Goal: Information Seeking & Learning: Learn about a topic

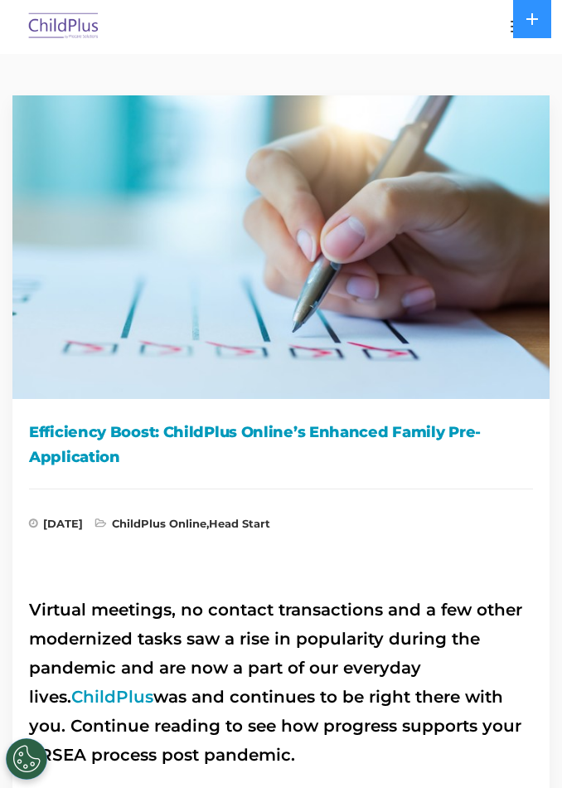
scroll to position [9, 0]
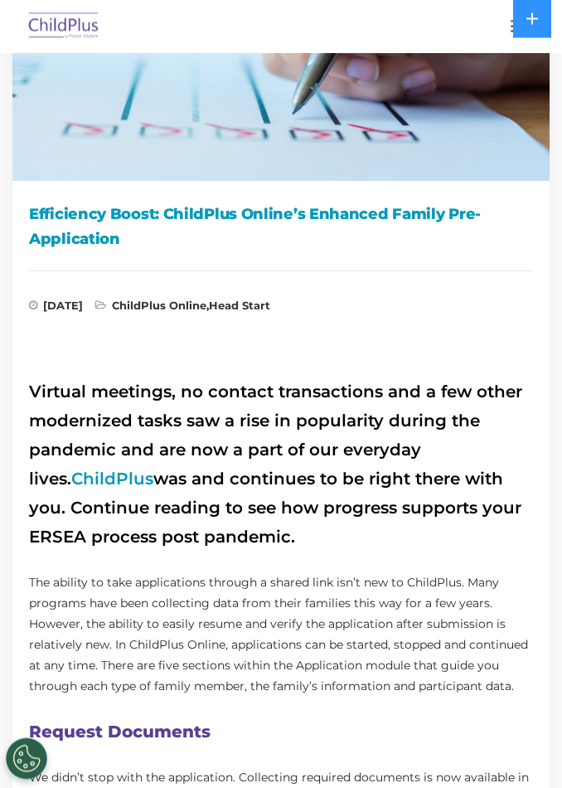
scroll to position [218, 0]
click at [71, 477] on link "ChildPlus" at bounding box center [112, 479] width 82 height 20
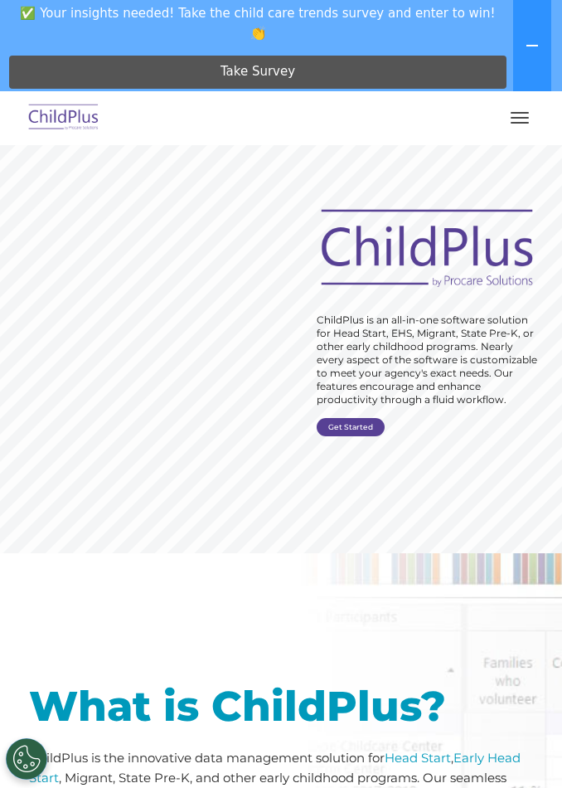
click at [533, 124] on button "button" at bounding box center [520, 118] width 35 height 27
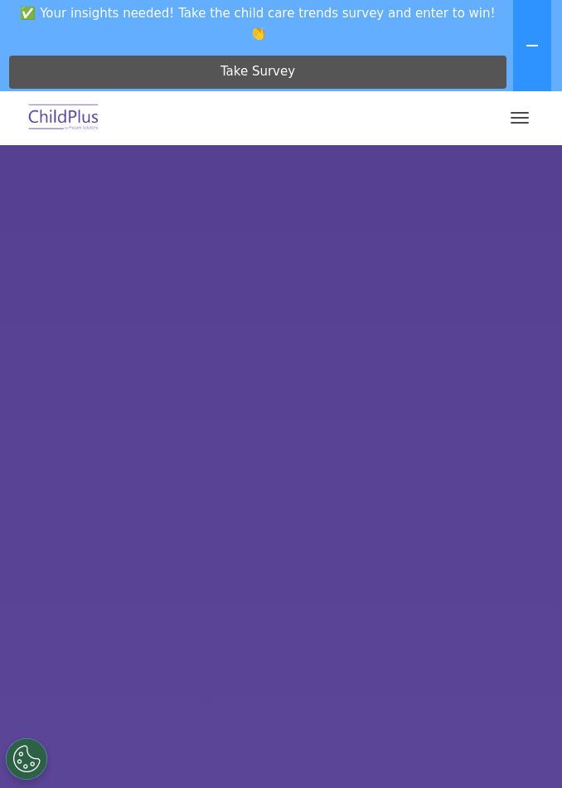
select select "MEDIUM"
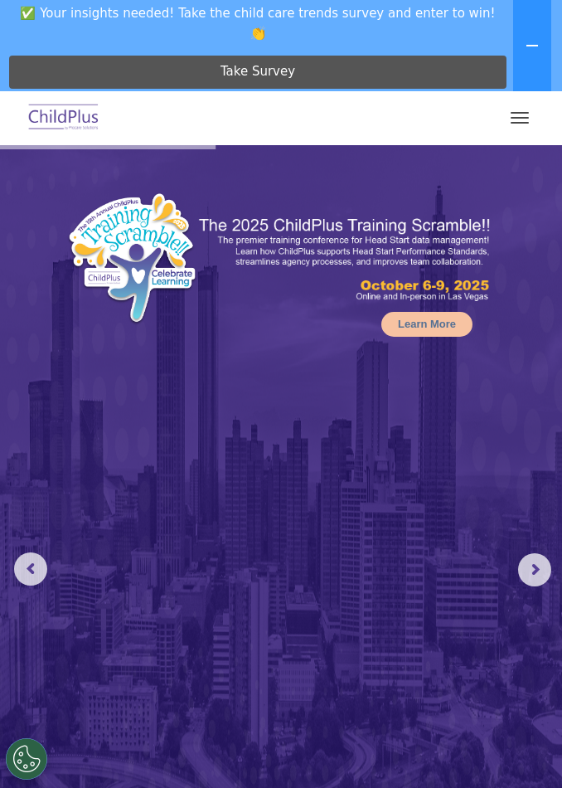
click at [516, 124] on button "button" at bounding box center [520, 118] width 35 height 27
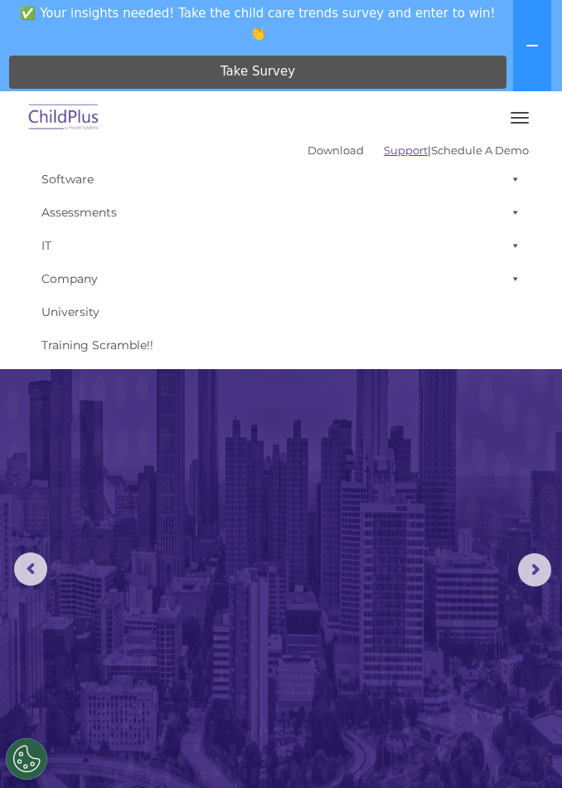
click at [384, 152] on link "Support" at bounding box center [406, 150] width 44 height 13
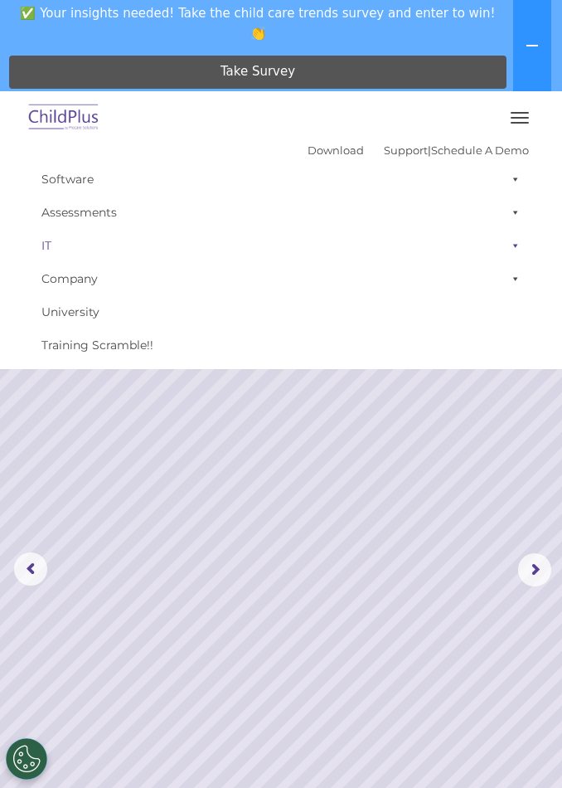
click at [53, 254] on link "IT" at bounding box center [281, 245] width 496 height 33
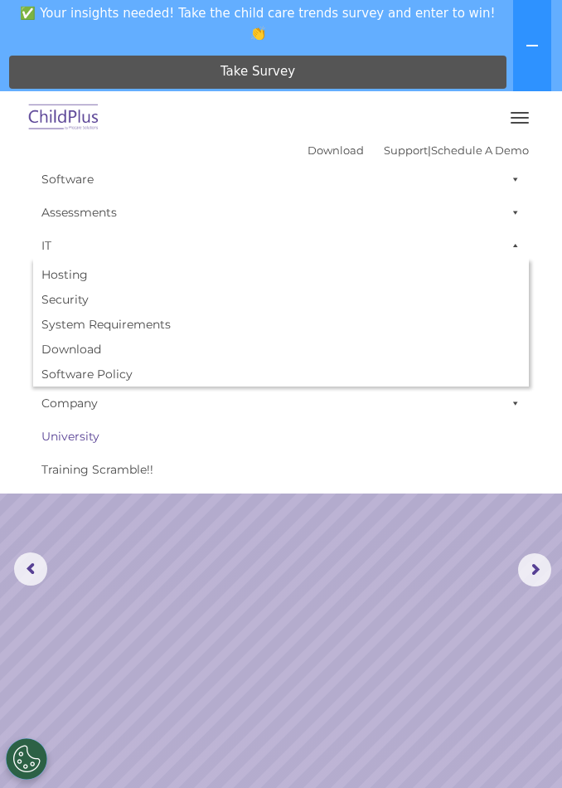
click at [110, 428] on link "University" at bounding box center [281, 436] width 496 height 33
click at [523, 112] on span "button" at bounding box center [520, 113] width 18 height 2
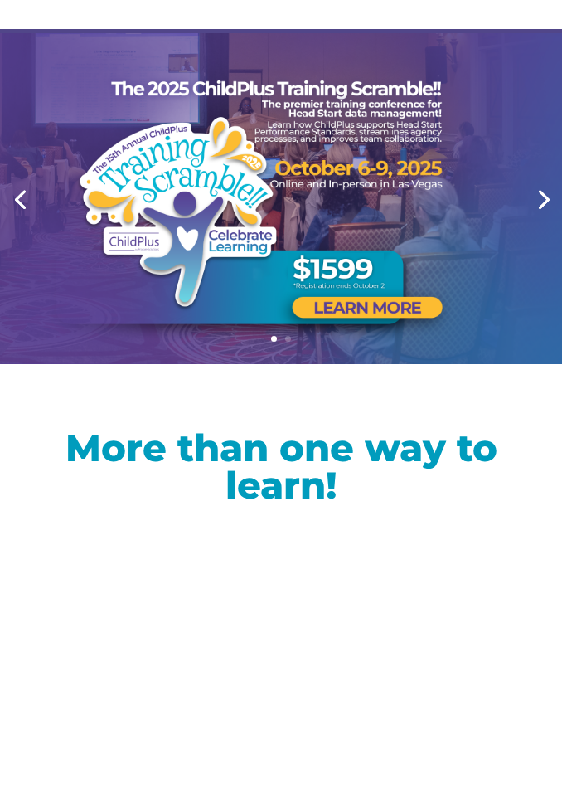
scroll to position [6, 0]
